Goal: Transaction & Acquisition: Download file/media

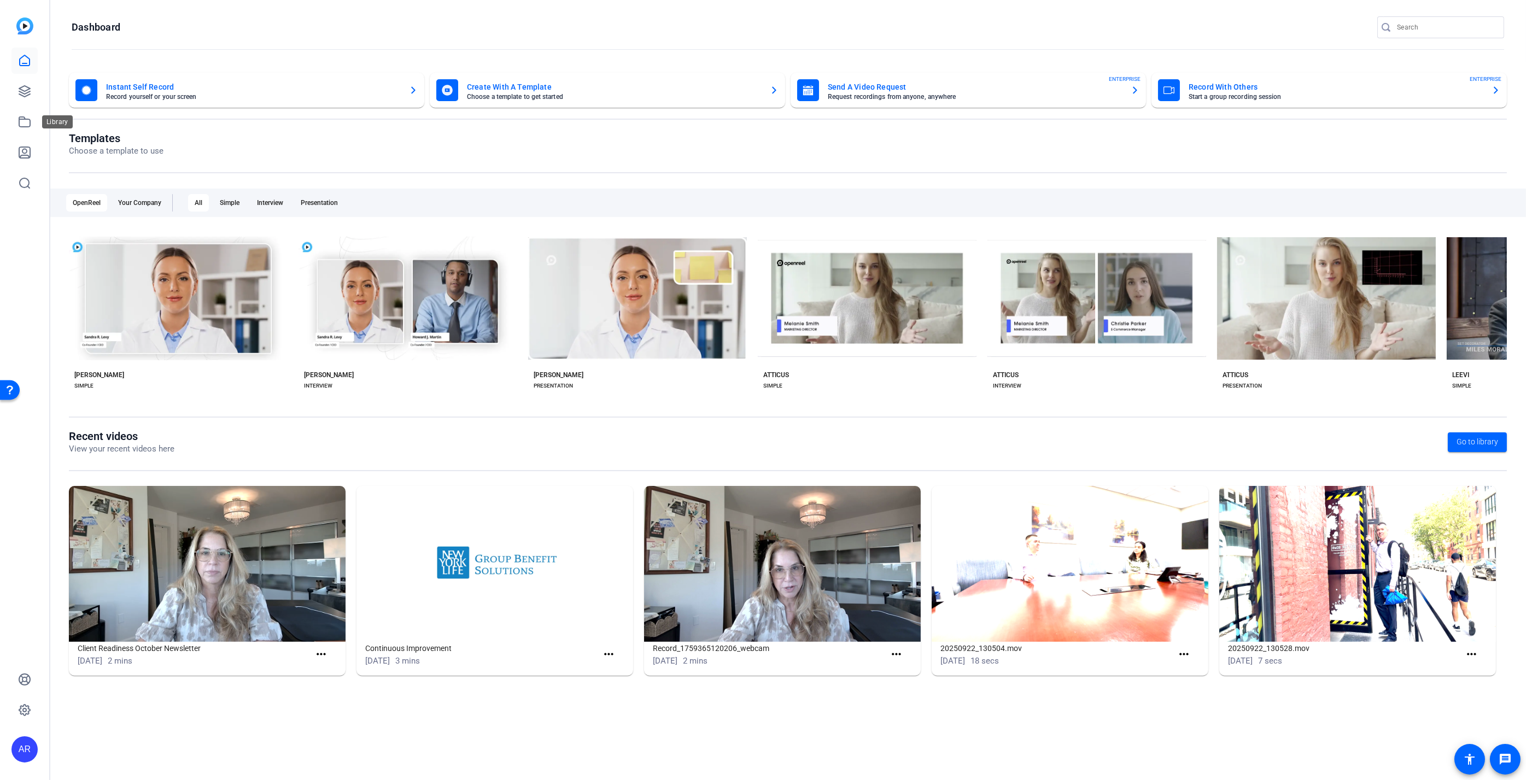
click at [8, 118] on div "AR" at bounding box center [24, 390] width 49 height 780
click at [20, 119] on icon at bounding box center [24, 122] width 11 height 10
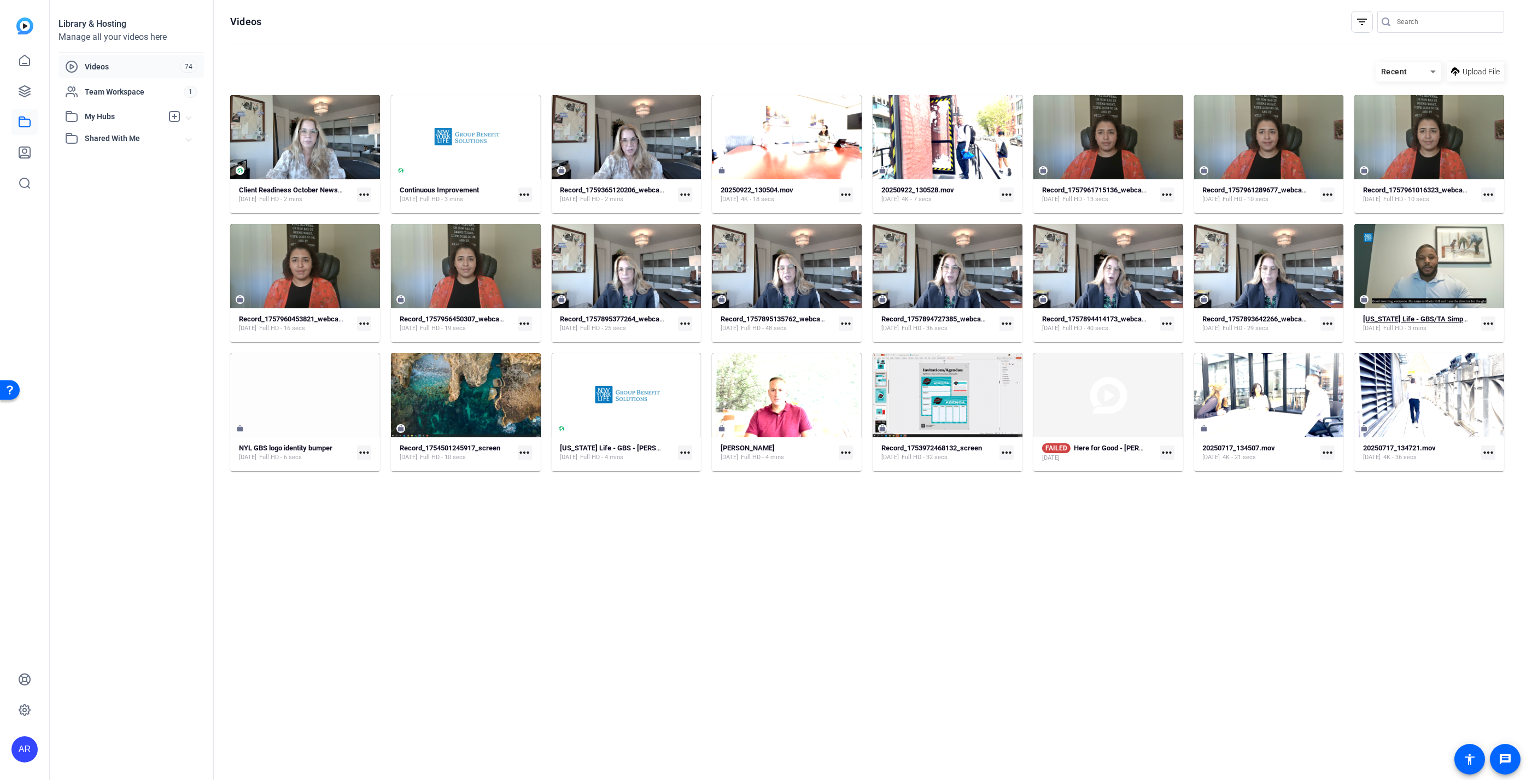
click at [1433, 321] on strong "[US_STATE] Life - GBS/TA Simple (50374)" at bounding box center [1429, 319] width 132 height 8
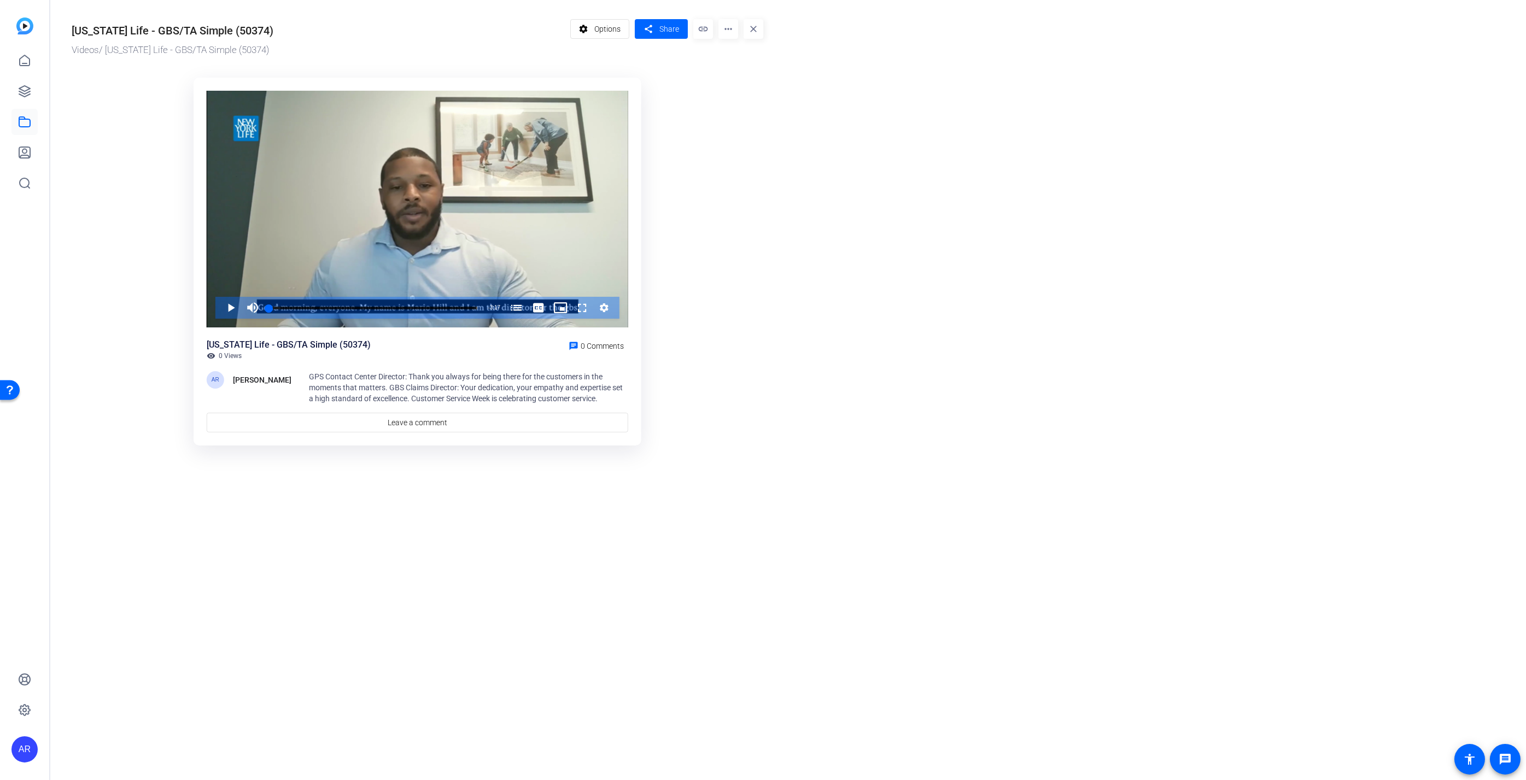
click at [719, 32] on mat-icon "more_horiz" at bounding box center [728, 29] width 20 height 20
click at [742, 65] on span "Edit in Creator" at bounding box center [749, 61] width 45 height 13
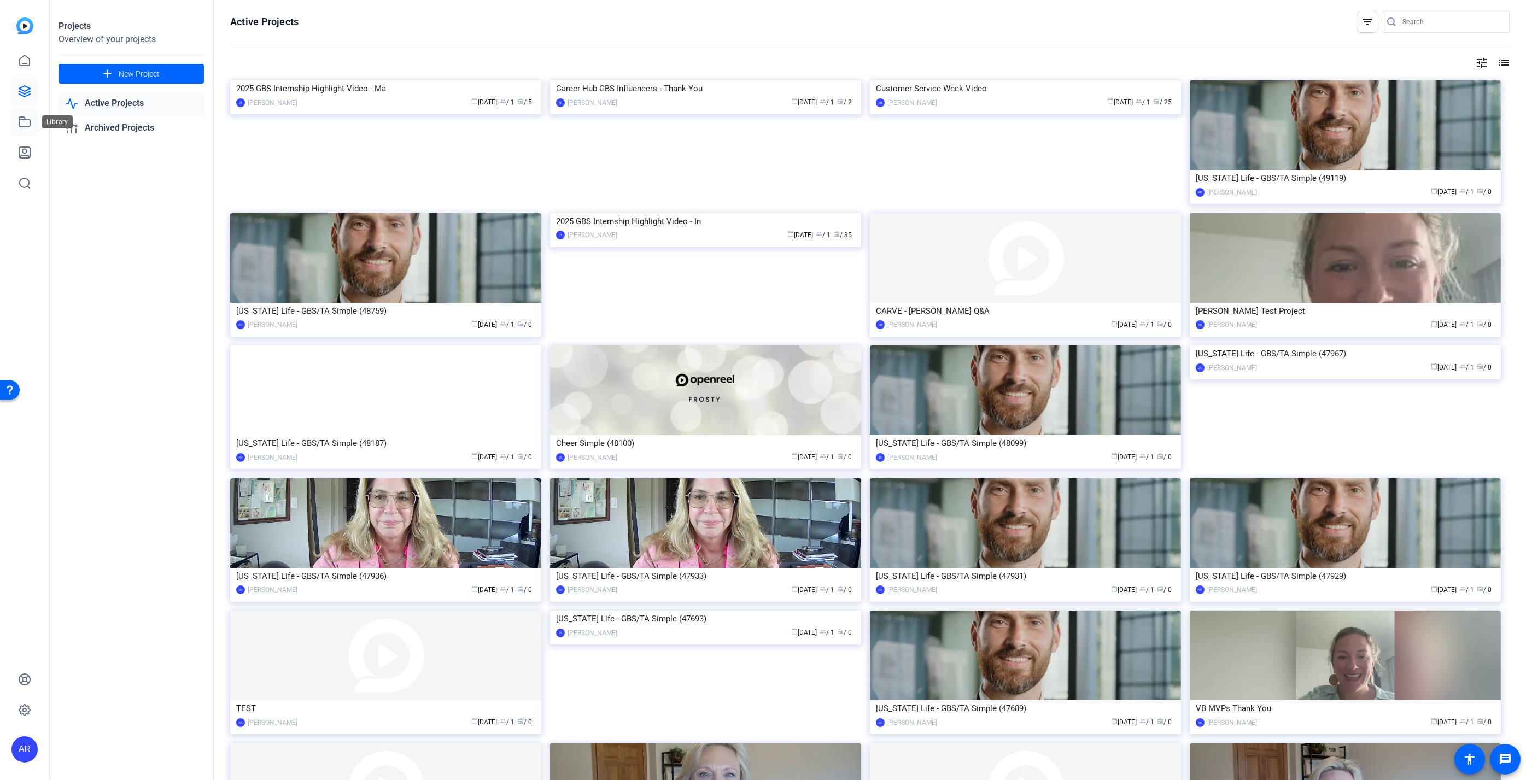
click at [37, 120] on link at bounding box center [24, 122] width 26 height 26
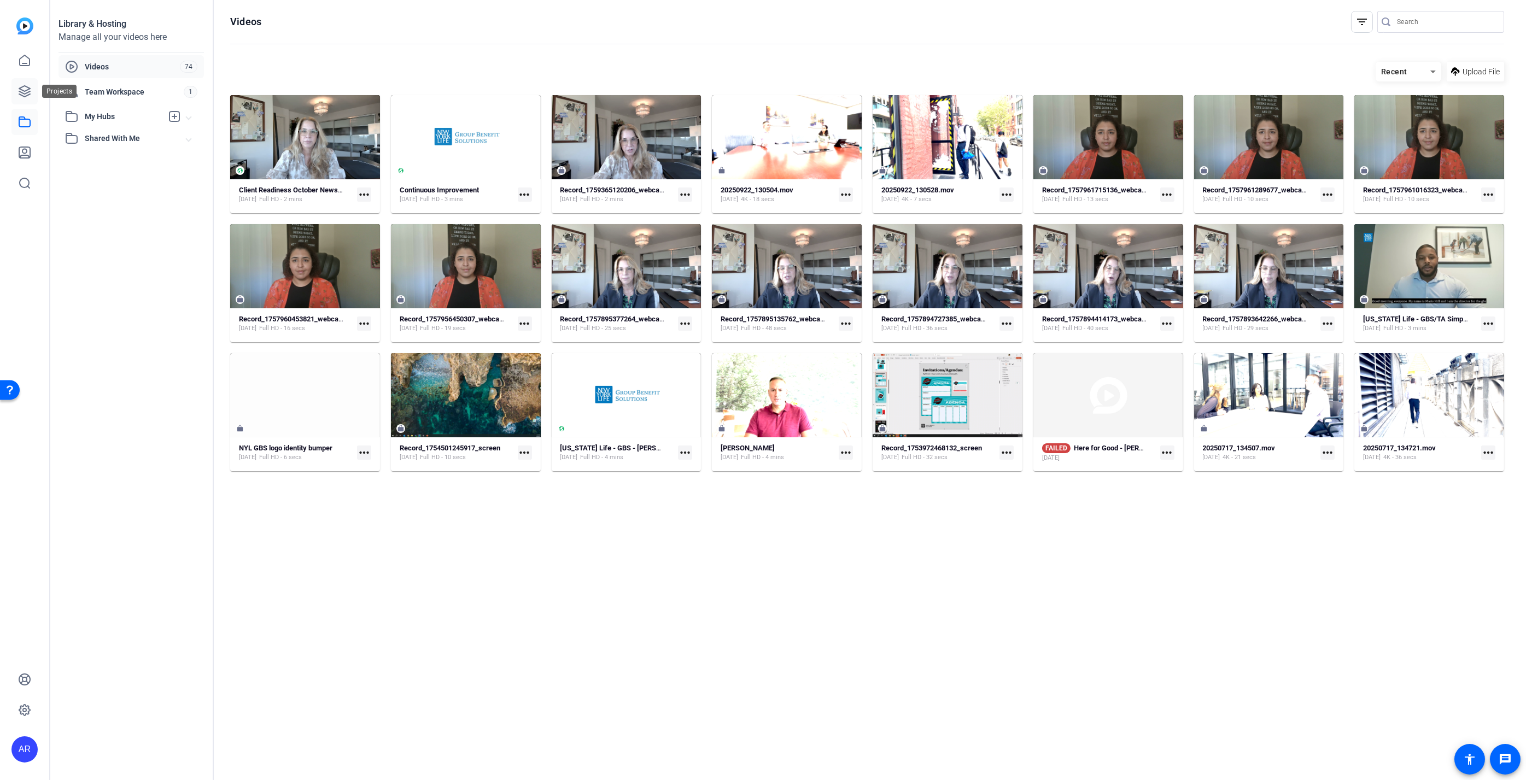
click at [26, 103] on link at bounding box center [24, 91] width 26 height 26
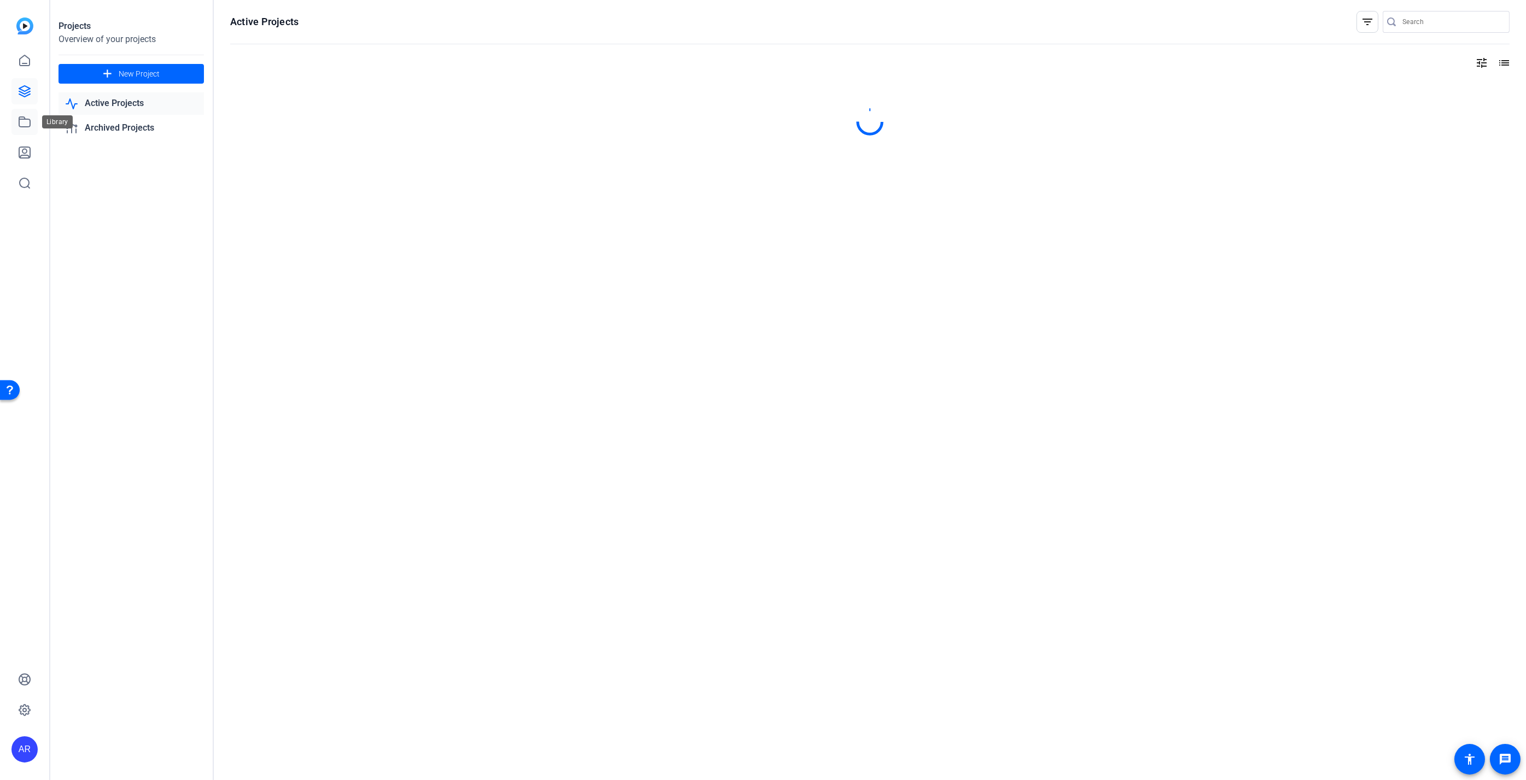
click at [26, 116] on icon at bounding box center [24, 121] width 13 height 13
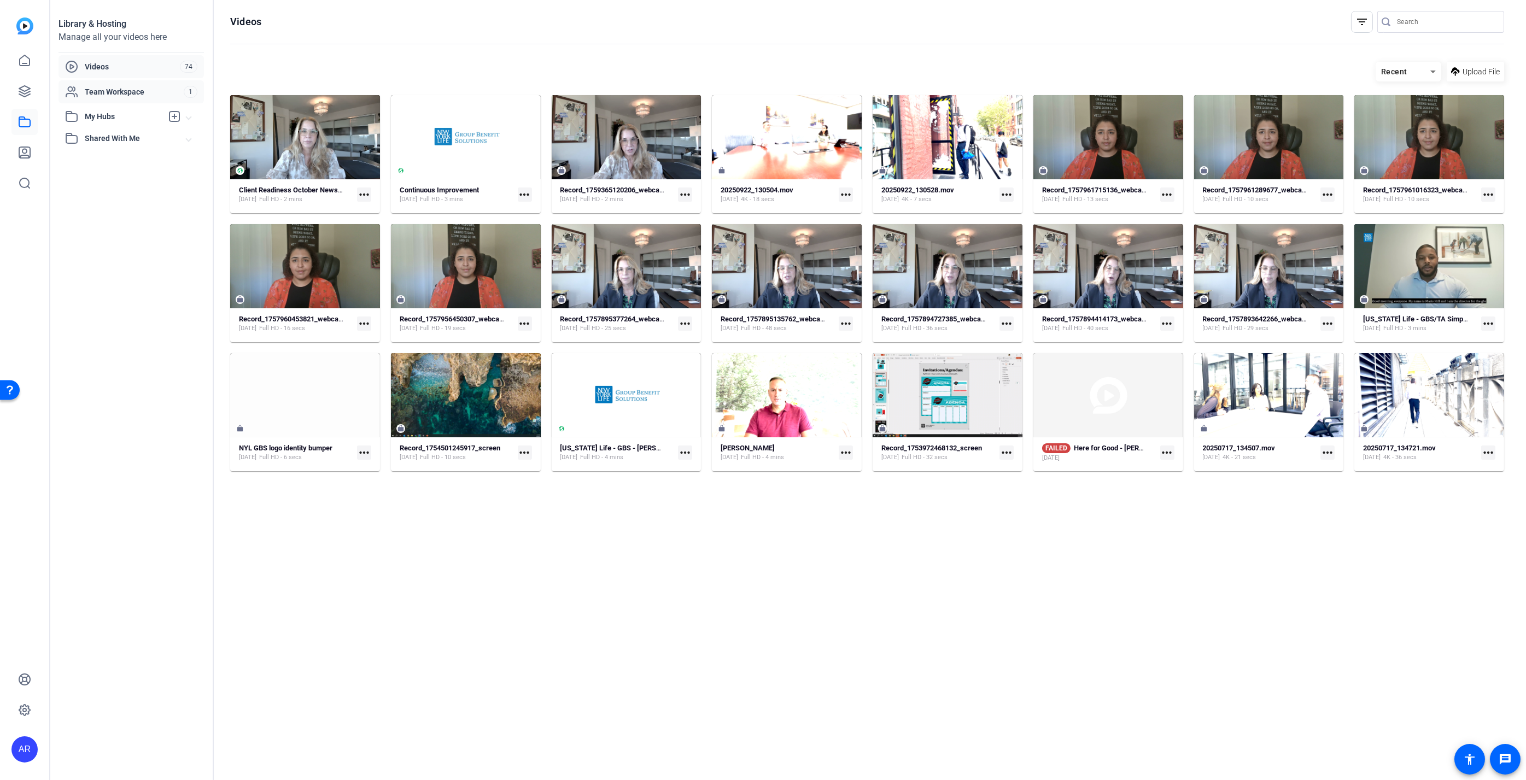
click at [125, 91] on span "Team Workspace" at bounding box center [134, 91] width 99 height 11
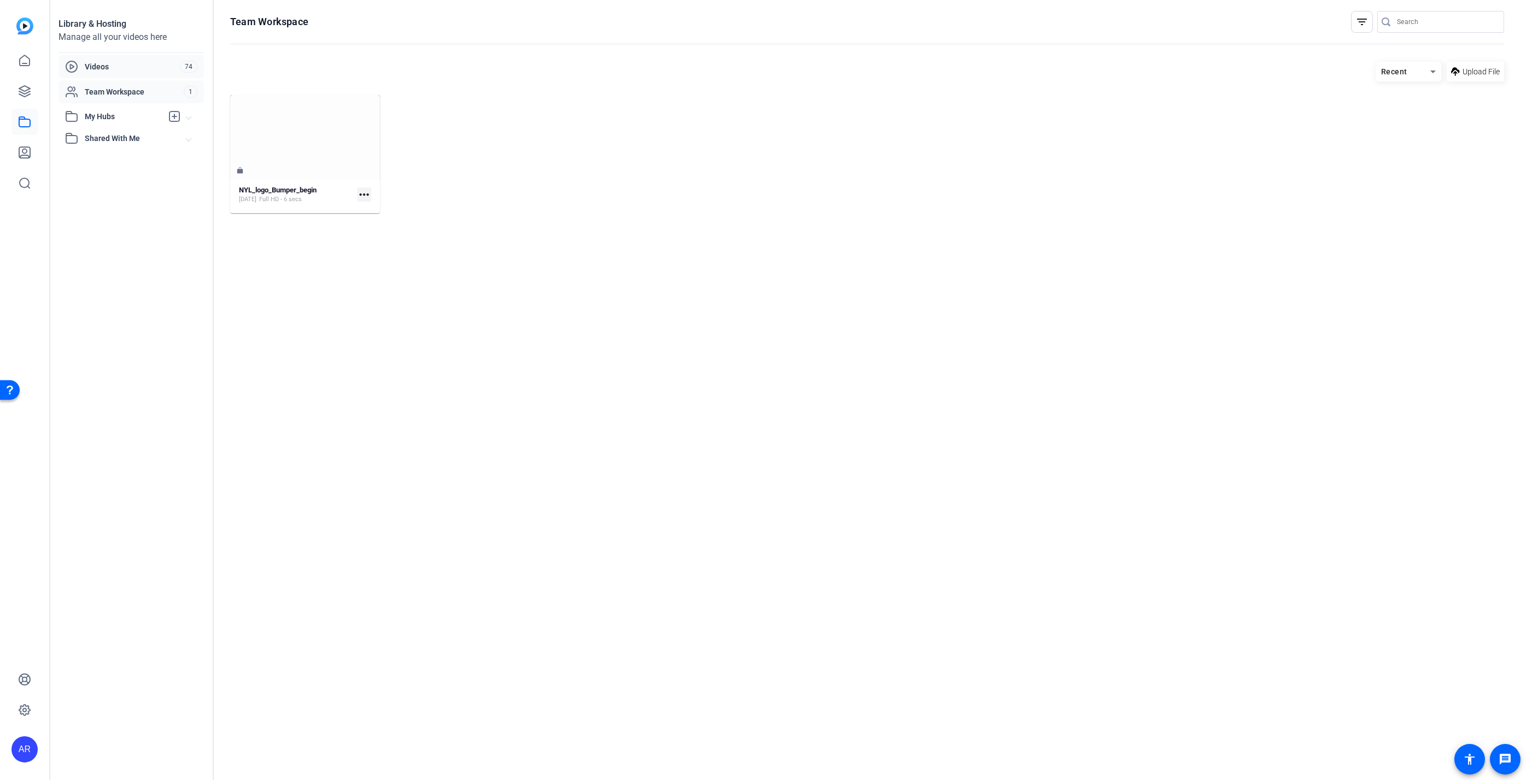
click at [130, 63] on span "Videos" at bounding box center [132, 66] width 95 height 11
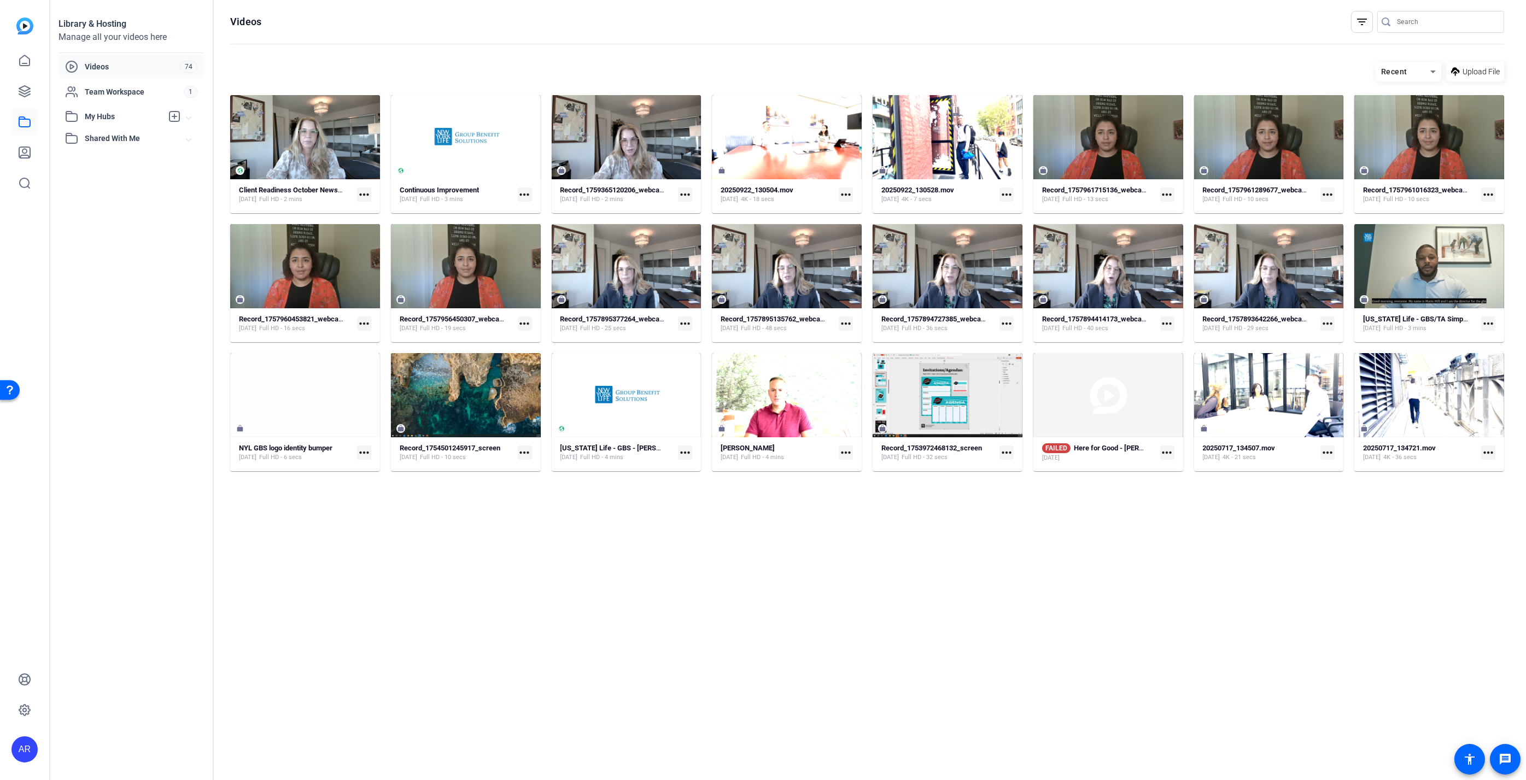
click at [1402, 67] on span "Recent" at bounding box center [1394, 71] width 26 height 9
click at [1422, 125] on span "Oldest First" at bounding box center [1403, 126] width 38 height 13
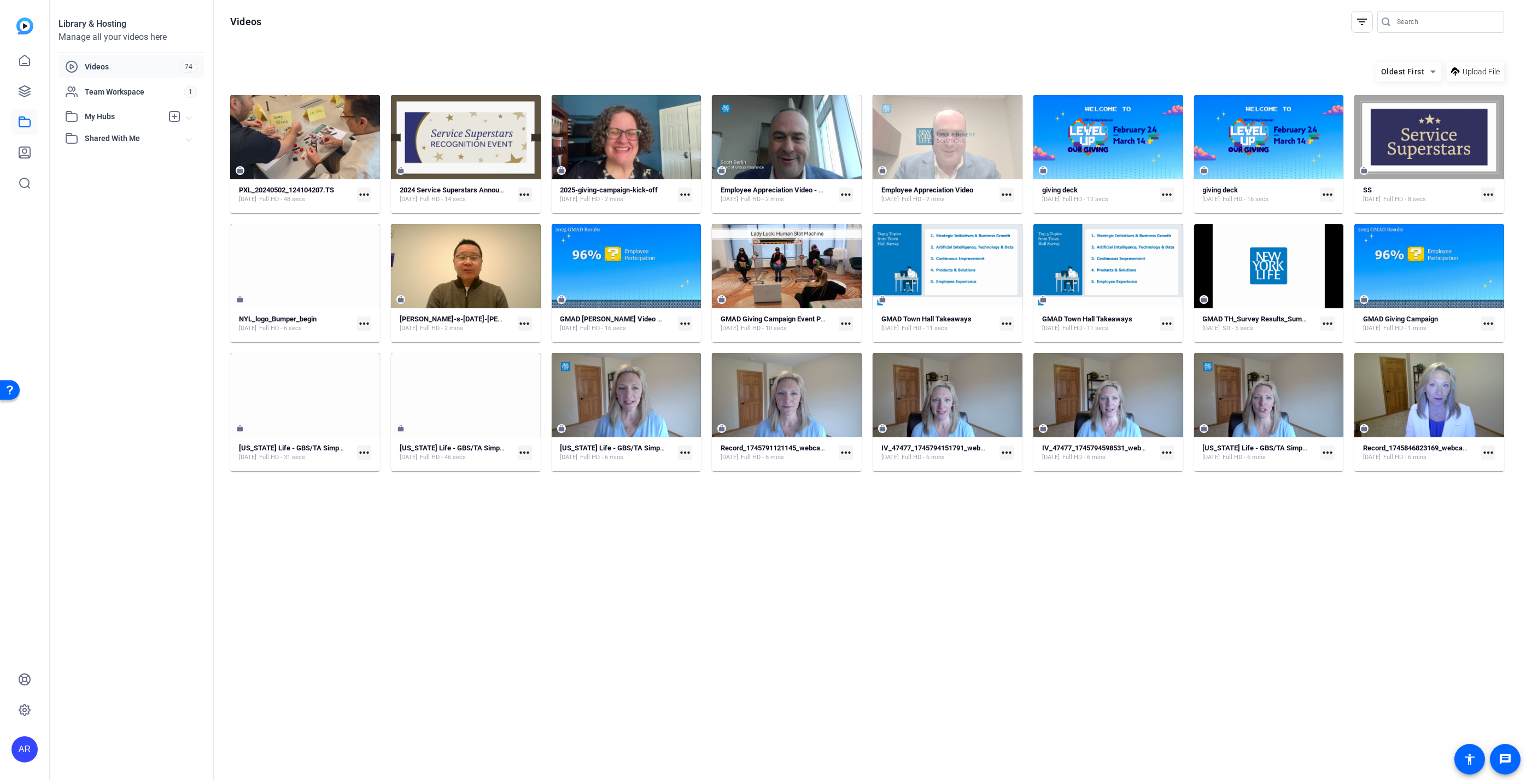
click at [1422, 66] on div "Oldest First" at bounding box center [1402, 72] width 55 height 14
click at [1414, 90] on mat-option "Recent" at bounding box center [1408, 94] width 66 height 16
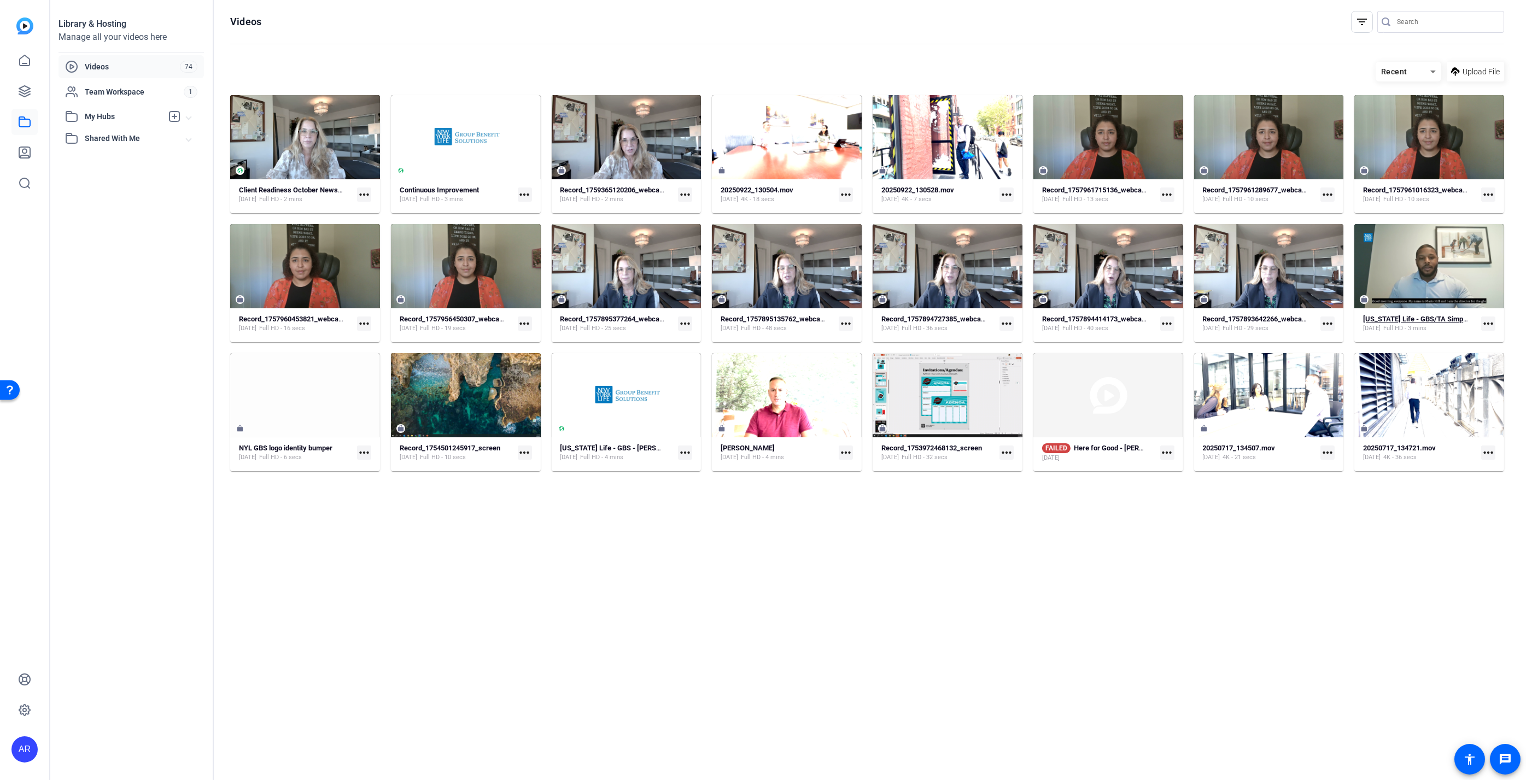
click at [1426, 329] on span "Full HD - 3 mins" at bounding box center [1404, 328] width 43 height 9
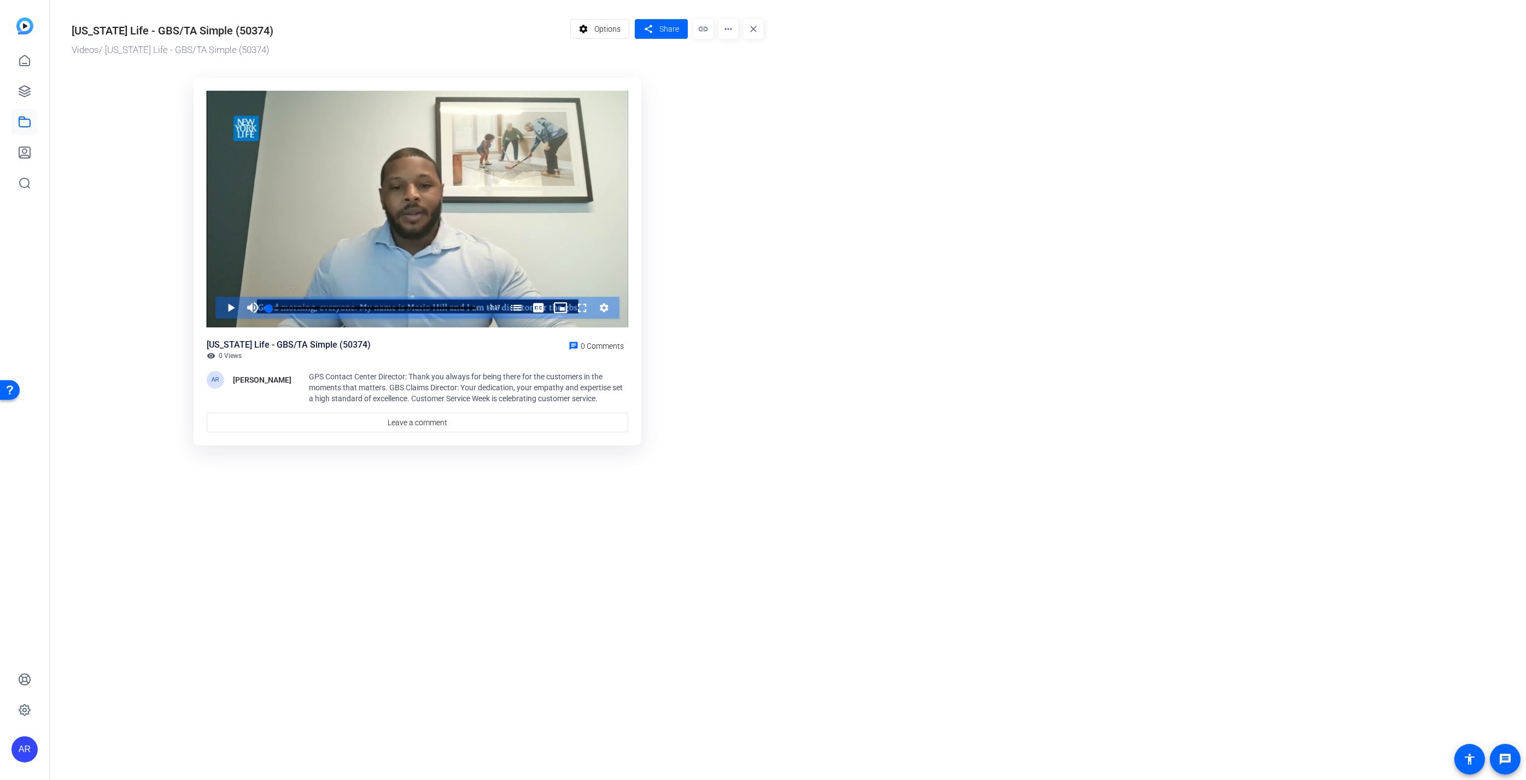
click at [724, 33] on mat-icon "more_horiz" at bounding box center [728, 29] width 20 height 20
click at [729, 59] on span "Edit in Creator" at bounding box center [749, 61] width 45 height 13
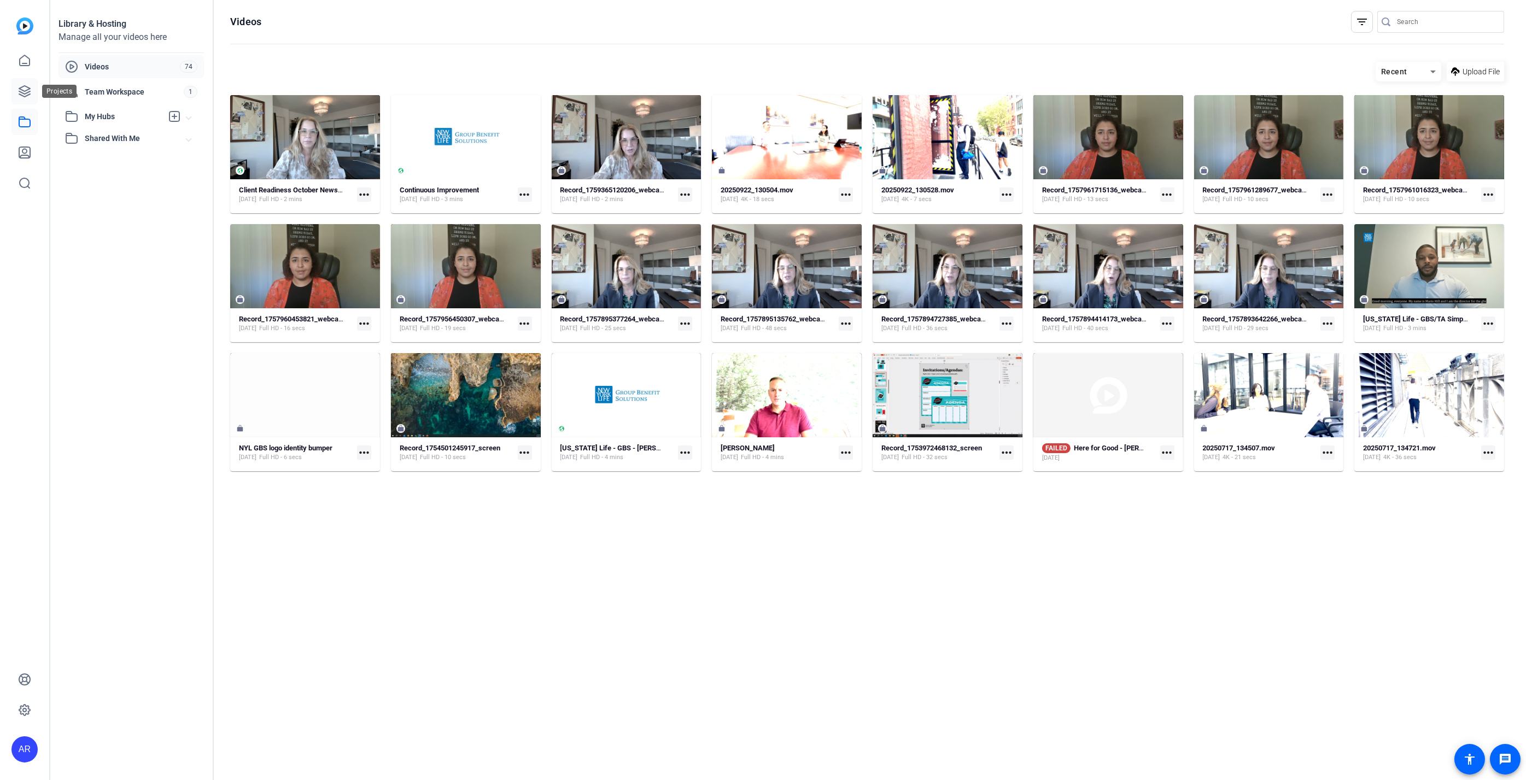
click at [18, 90] on icon at bounding box center [24, 91] width 13 height 13
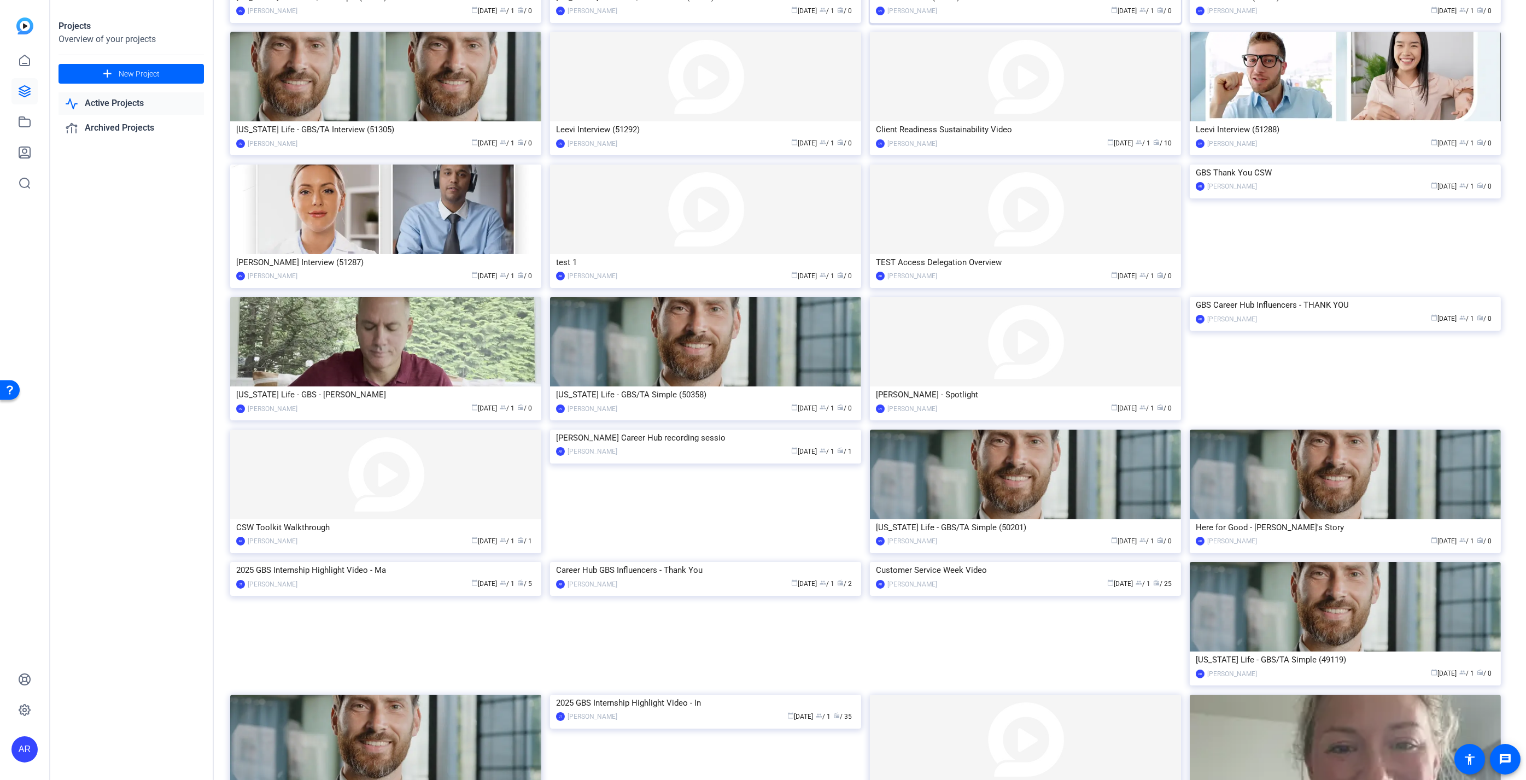
scroll to position [332, 0]
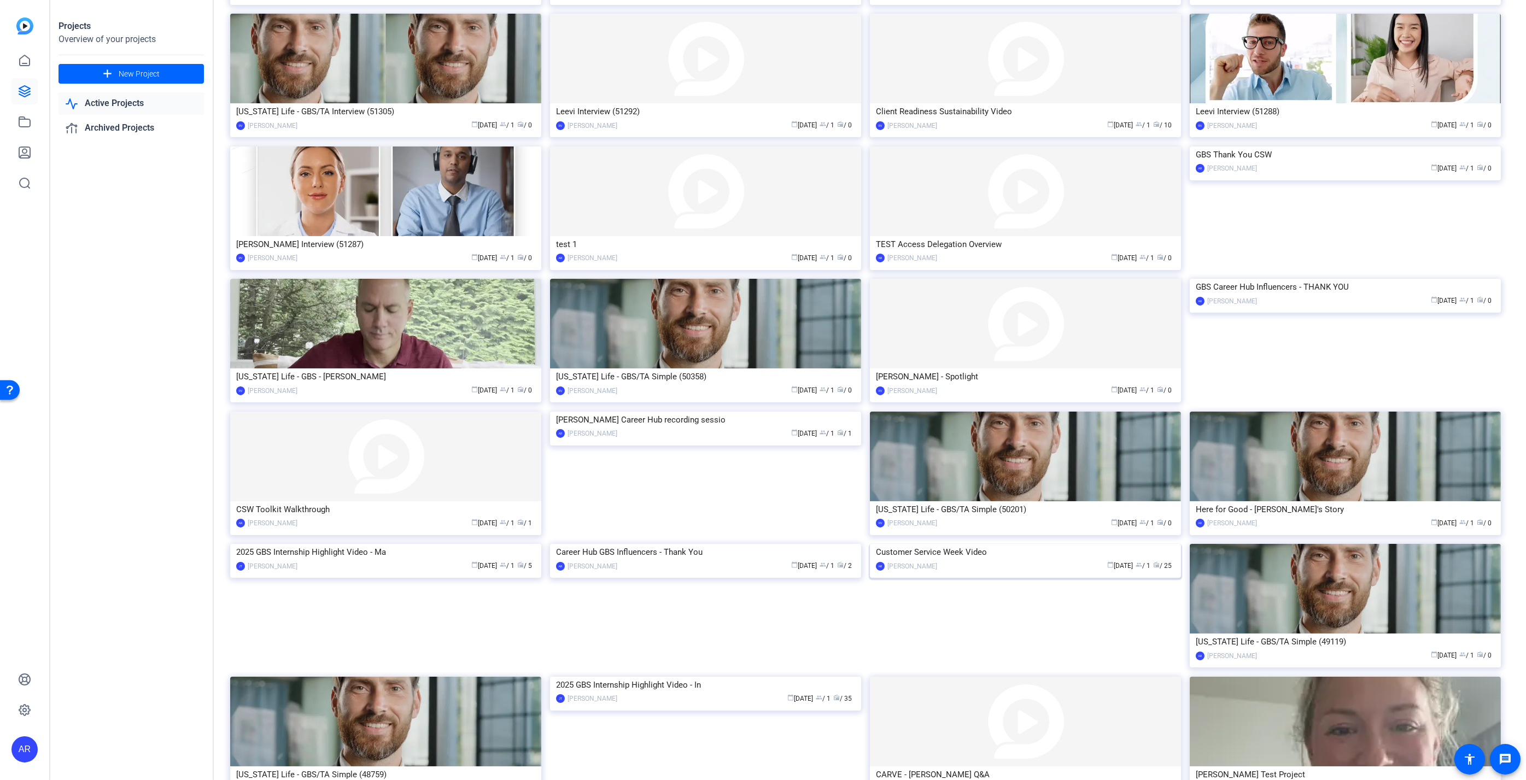
click at [1044, 572] on div "calendar_today Jul 02 group / 1 radio / 25" at bounding box center [1058, 565] width 232 height 11
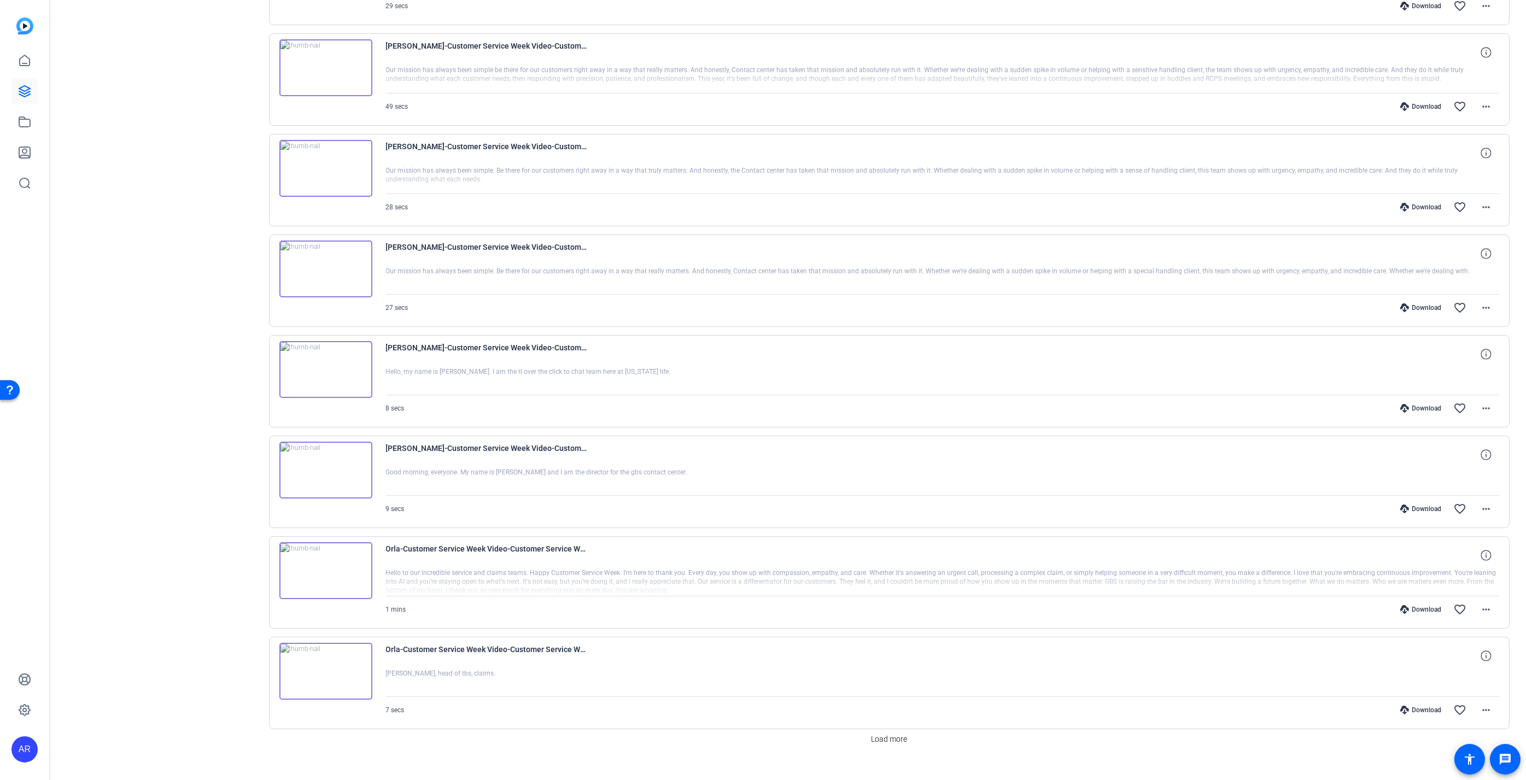
scroll to position [521, 0]
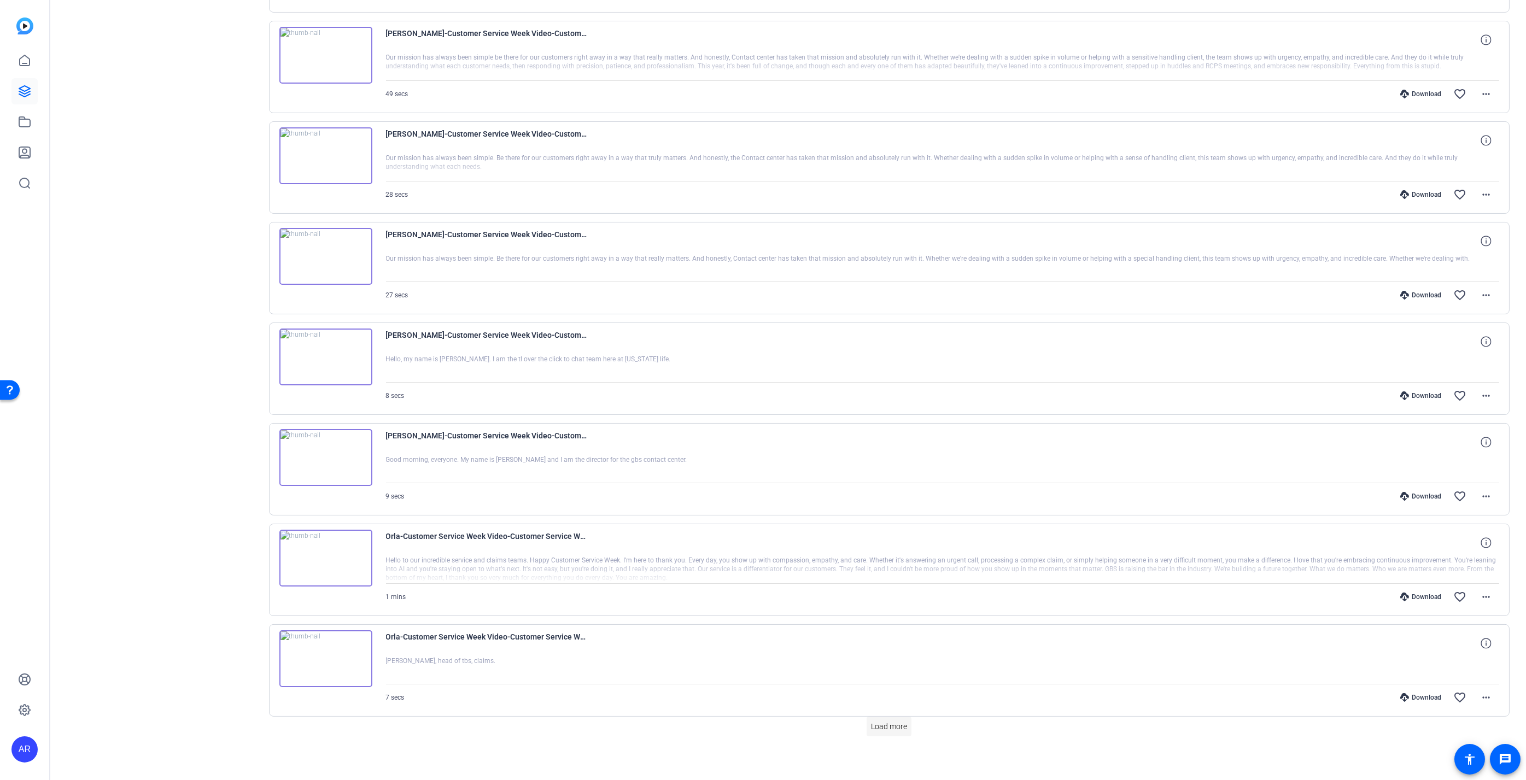
click at [895, 721] on span "Load more" at bounding box center [889, 726] width 36 height 11
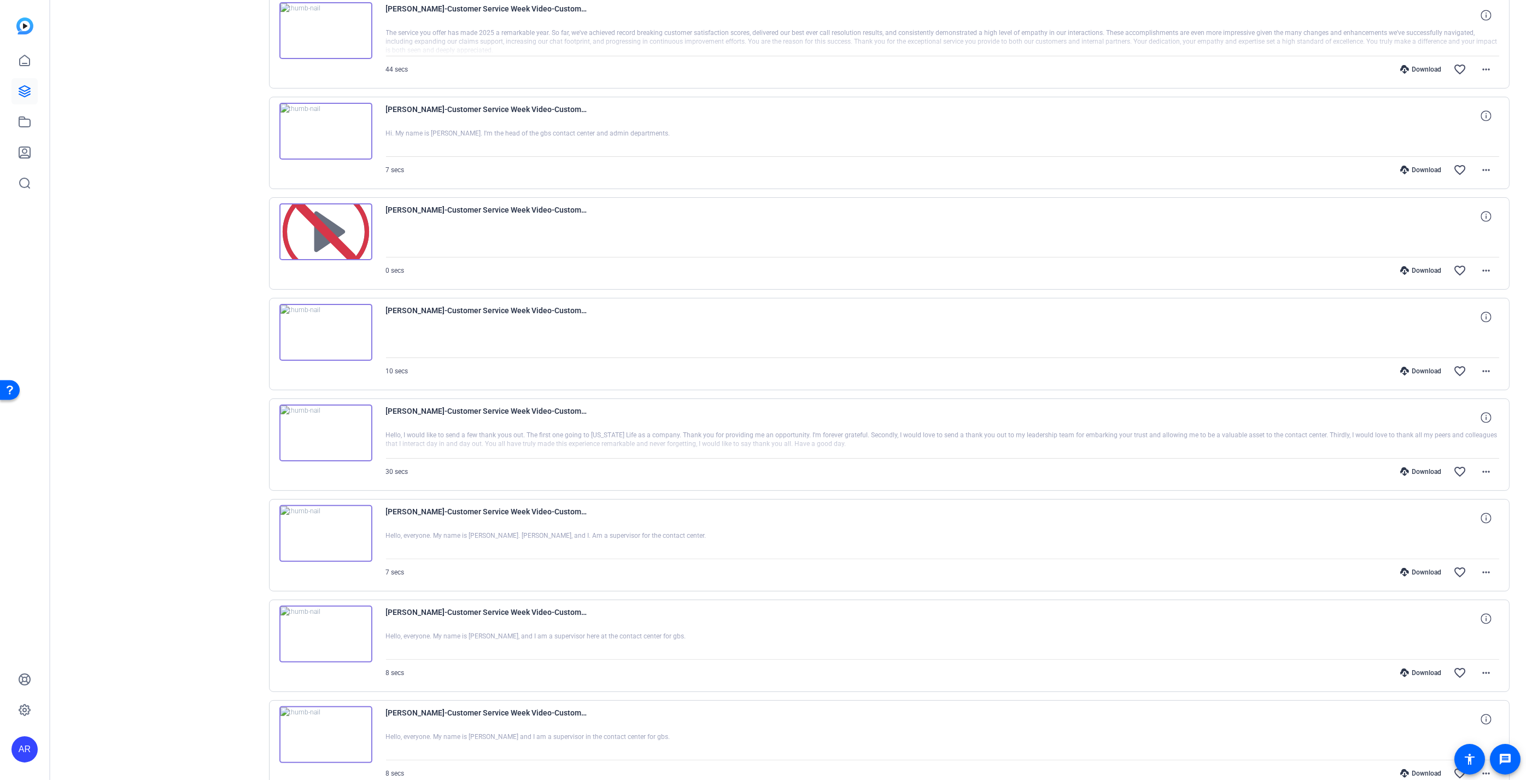
scroll to position [1311, 0]
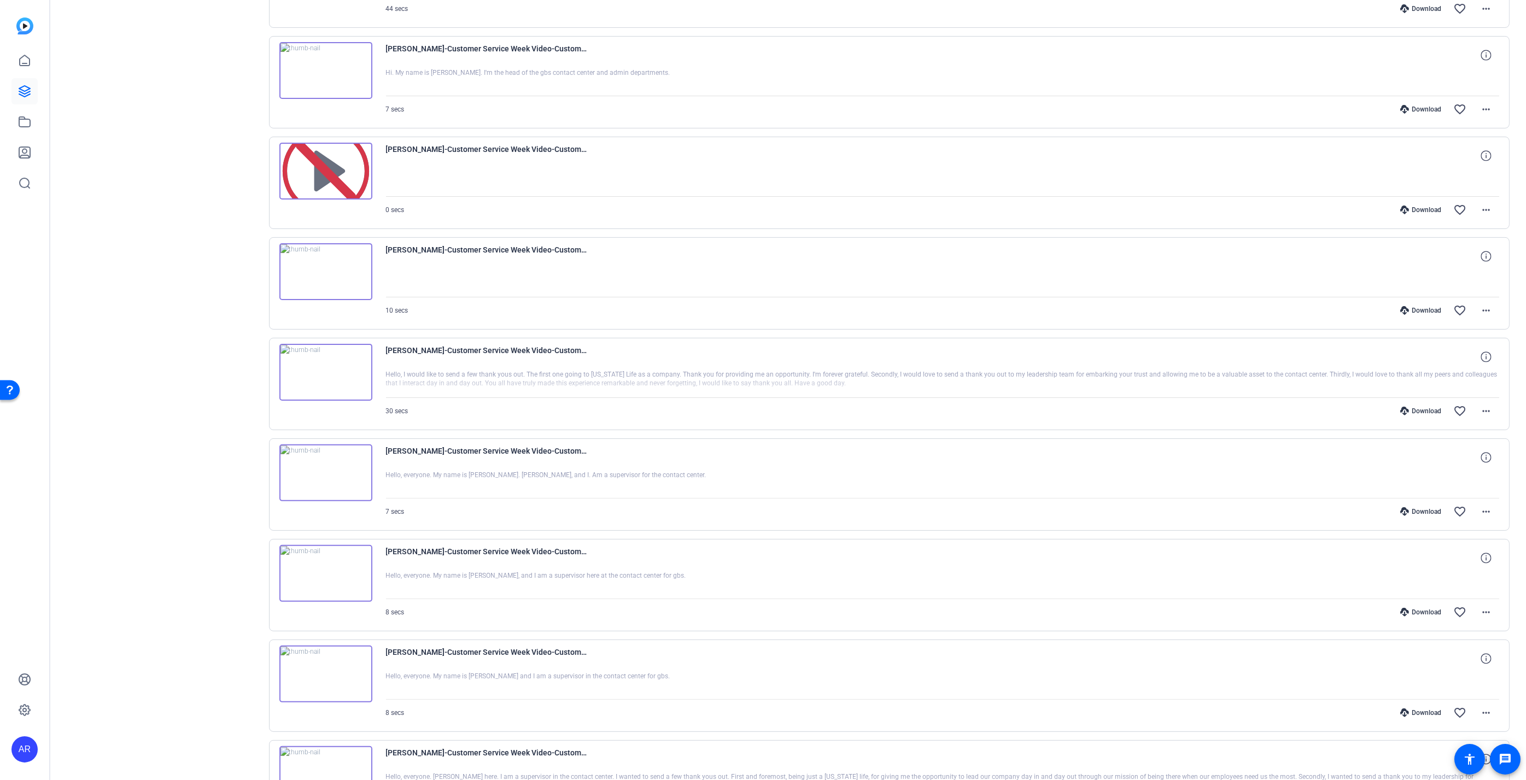
click at [1400, 708] on icon at bounding box center [1404, 712] width 9 height 9
click at [1414, 608] on div "Download" at bounding box center [1420, 612] width 52 height 9
click at [1418, 509] on div "Download favorite_border more_horiz" at bounding box center [1108, 512] width 779 height 26
click at [1418, 507] on div "Download" at bounding box center [1420, 511] width 52 height 9
click at [1491, 709] on span at bounding box center [1486, 713] width 26 height 26
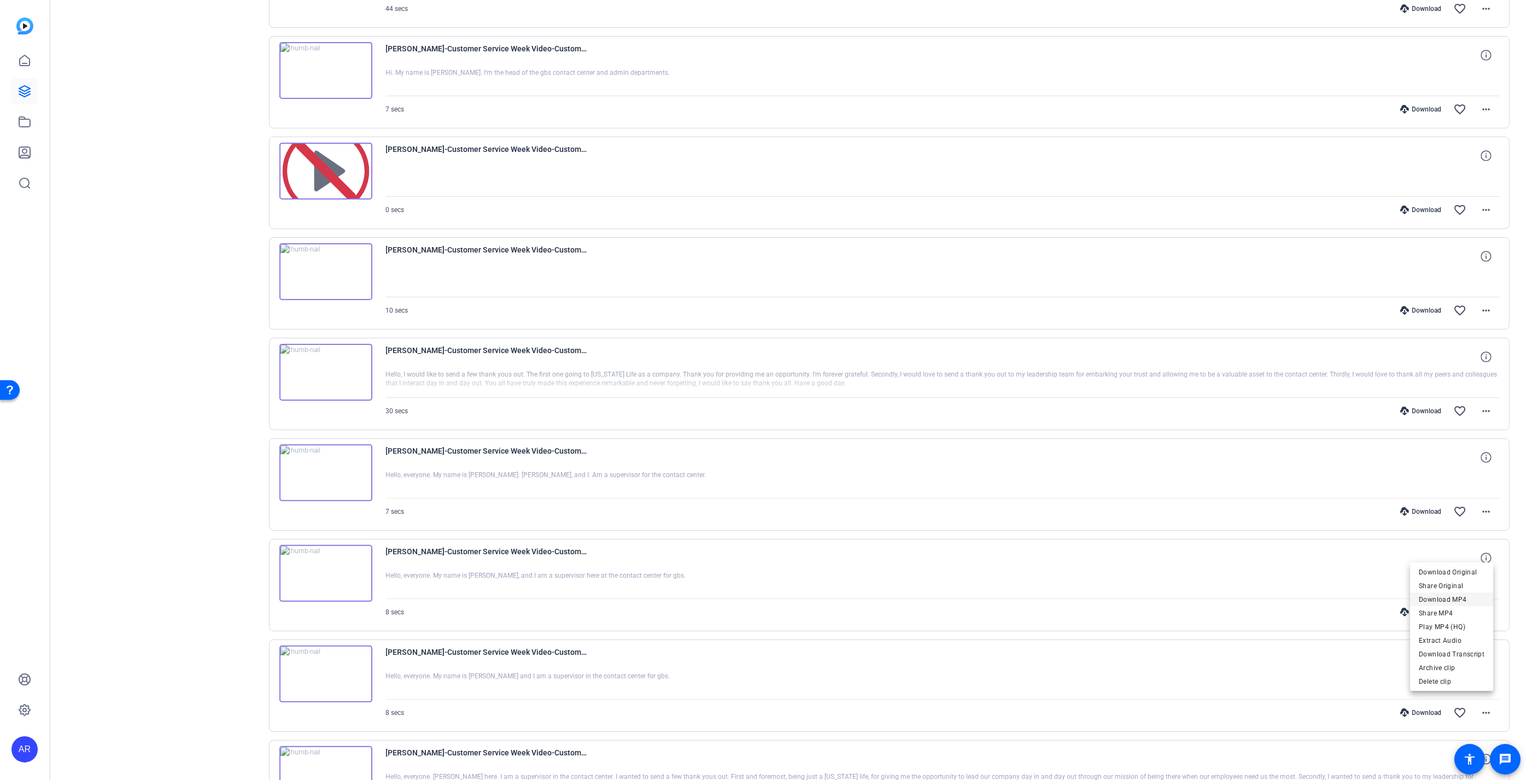
click at [1477, 595] on span "Download MP4" at bounding box center [1451, 599] width 66 height 13
click at [1482, 606] on mat-icon "more_horiz" at bounding box center [1485, 612] width 13 height 13
click at [1463, 653] on span "Download MP4" at bounding box center [1451, 653] width 66 height 13
click at [1476, 512] on span at bounding box center [1486, 512] width 26 height 26
click at [1471, 556] on span "Download MP4" at bounding box center [1451, 553] width 66 height 13
